Goal: Task Accomplishment & Management: Complete application form

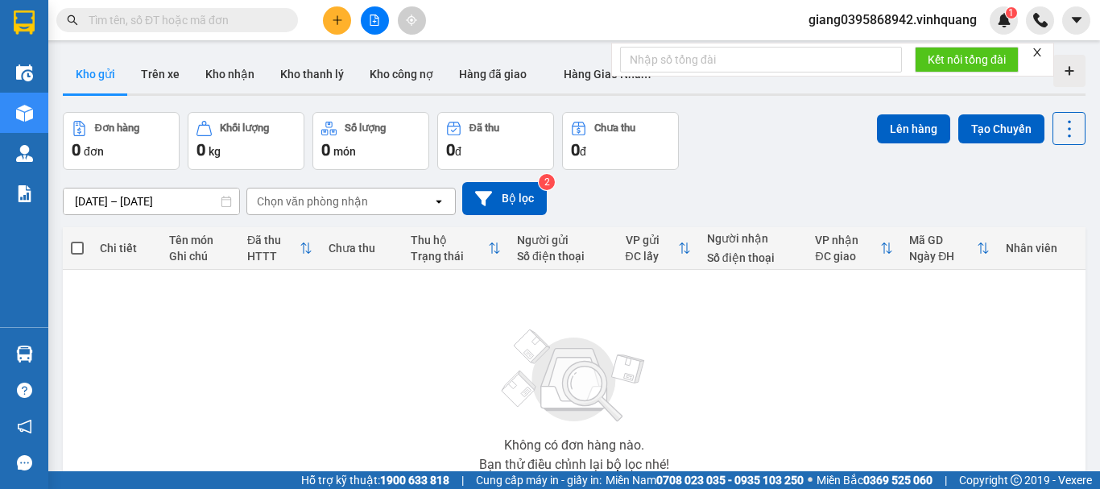
type input "0399382020"
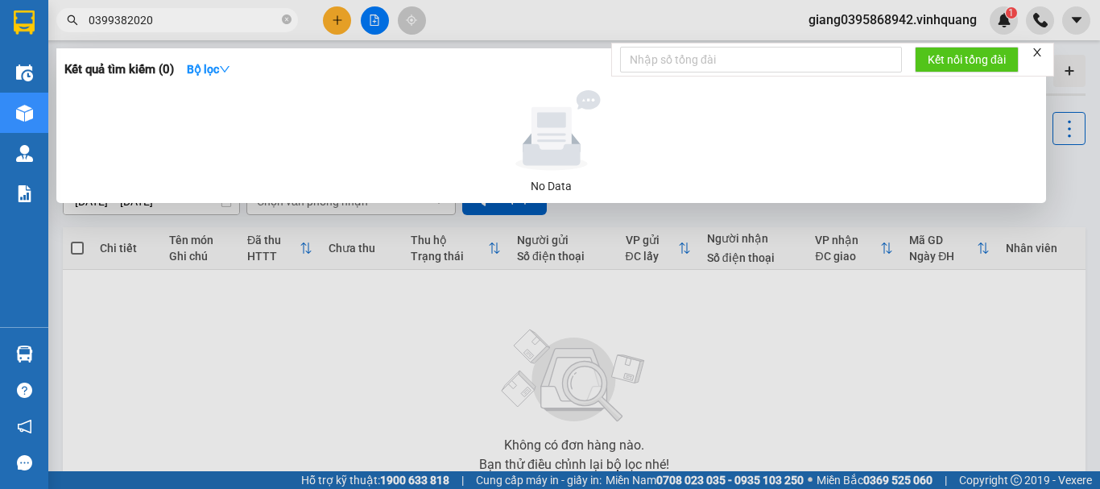
click at [213, 18] on input "0399382020" at bounding box center [184, 20] width 190 height 18
click at [213, 17] on input "0399382020" at bounding box center [184, 20] width 190 height 18
click at [283, 27] on span at bounding box center [287, 20] width 10 height 15
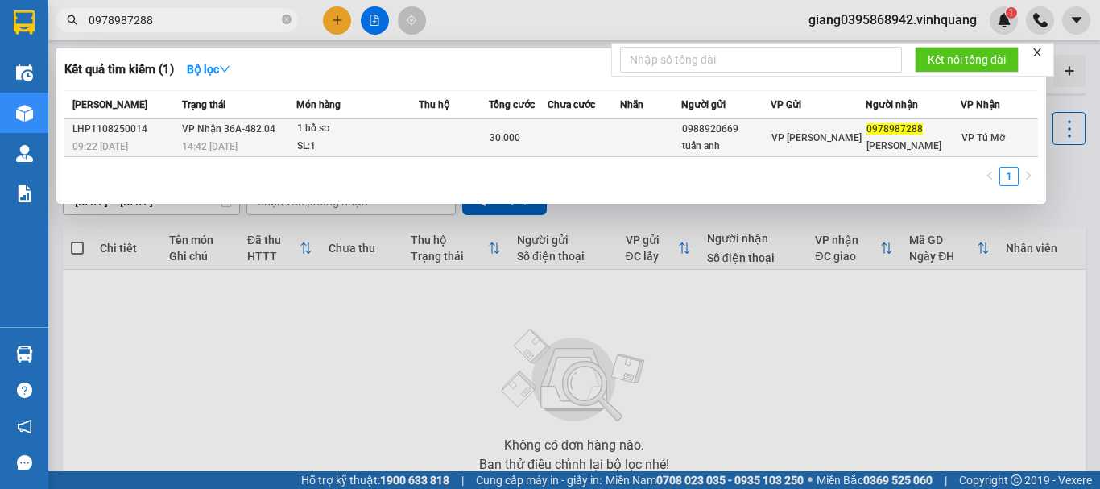
type input "0978987288"
click at [411, 141] on div "SL: 1" at bounding box center [357, 147] width 121 height 18
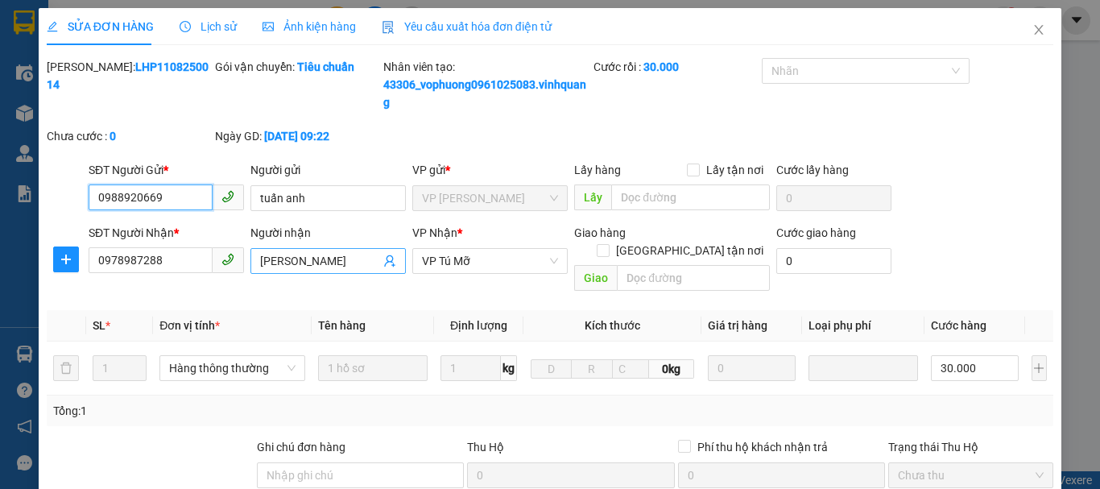
type input "0988920669"
type input "tuấn anh"
type input "0978987288"
type input "[PERSON_NAME]"
type input "30.000"
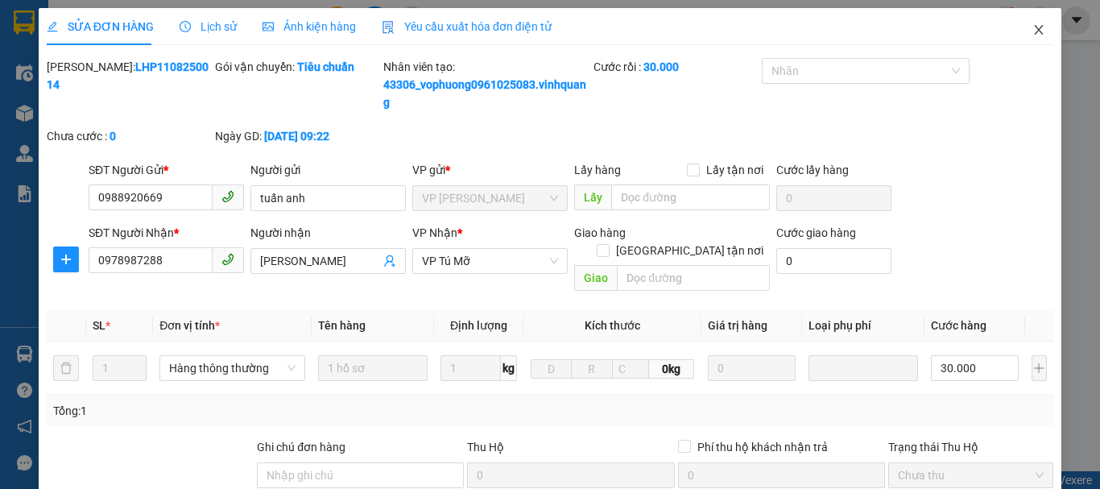
click at [1035, 30] on icon "close" at bounding box center [1039, 30] width 9 height 10
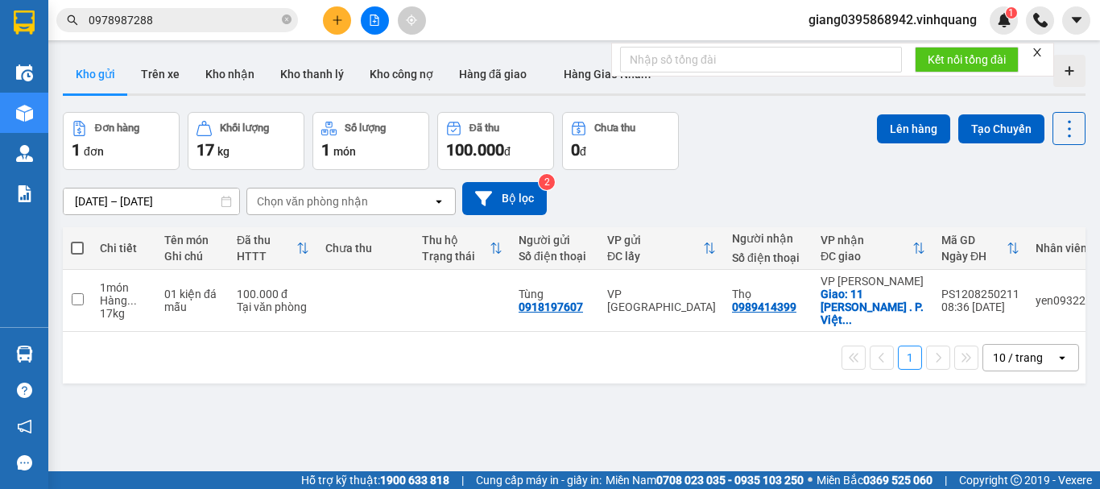
click at [204, 25] on input "0978987288" at bounding box center [184, 20] width 190 height 18
